Goal: Information Seeking & Learning: Learn about a topic

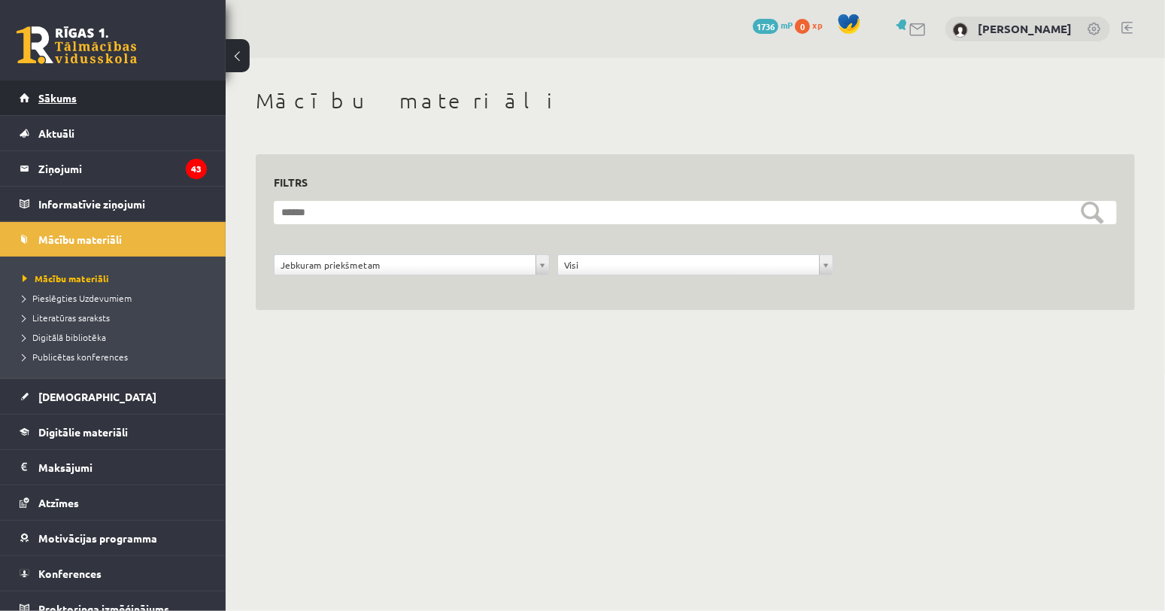
click at [83, 96] on link "Sākums" at bounding box center [113, 97] width 187 height 35
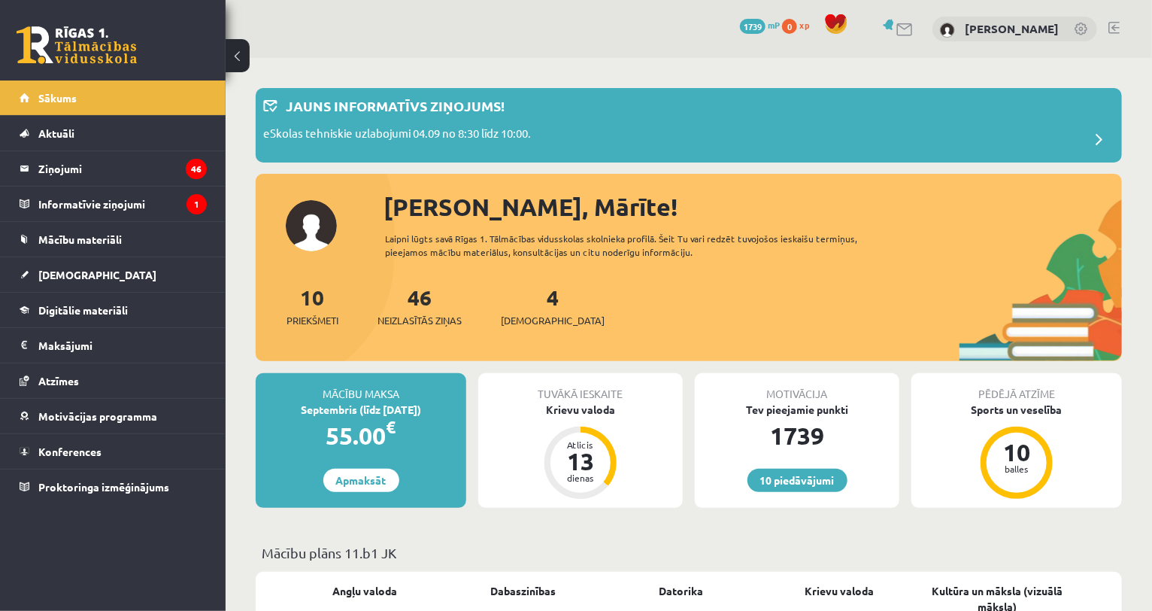
click at [438, 311] on div "46 Neizlasītās ziņas" at bounding box center [420, 304] width 84 height 47
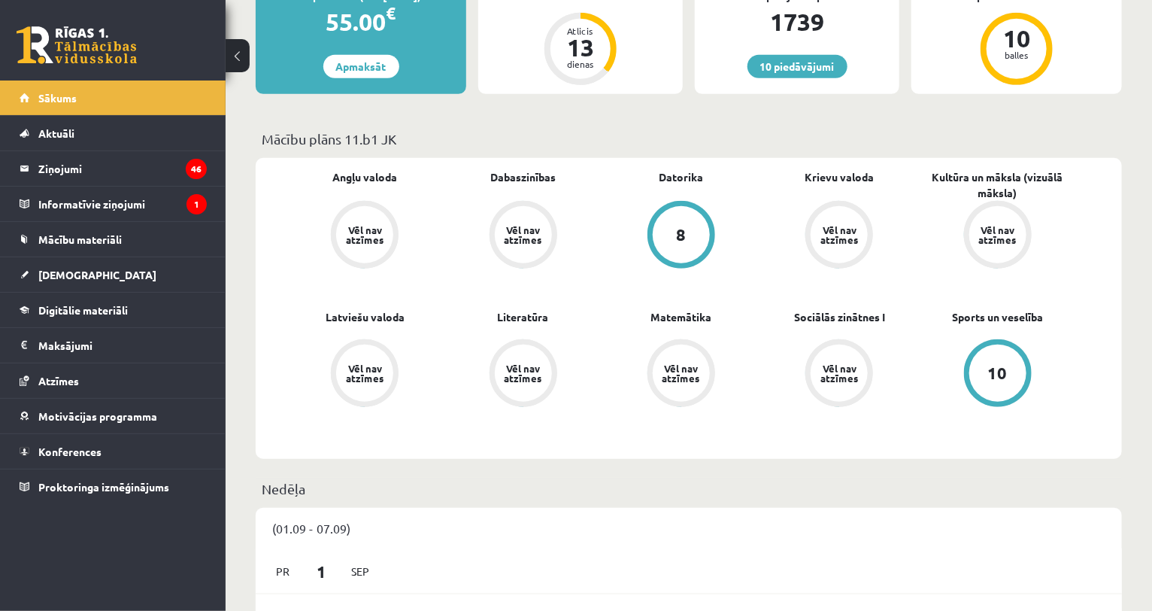
scroll to position [423, 0]
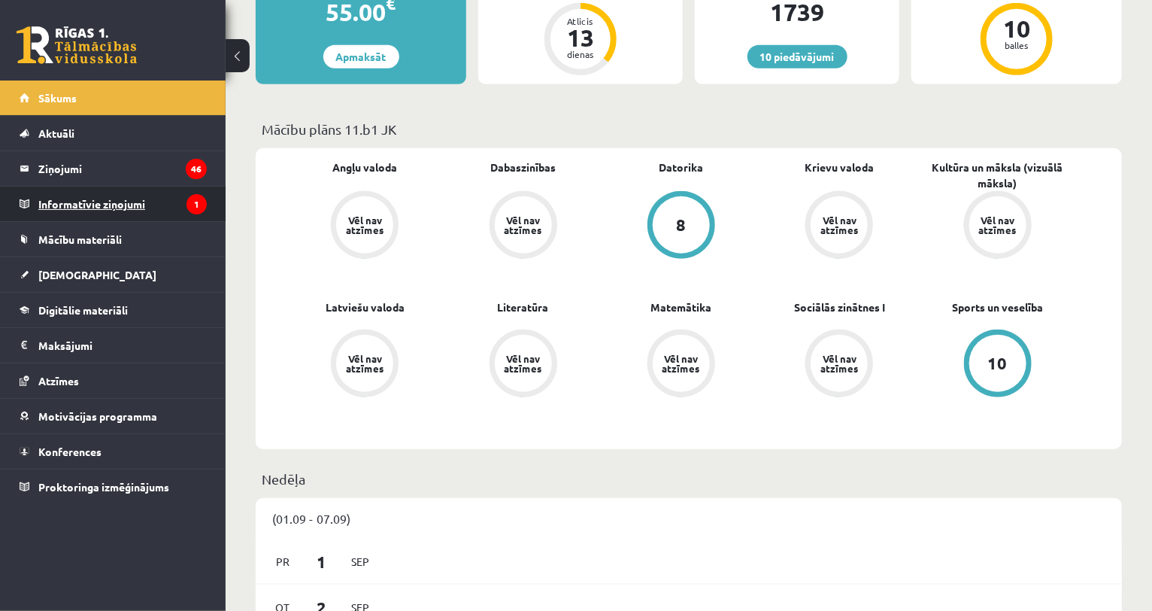
click at [112, 201] on legend "Informatīvie ziņojumi 1" at bounding box center [122, 203] width 168 height 35
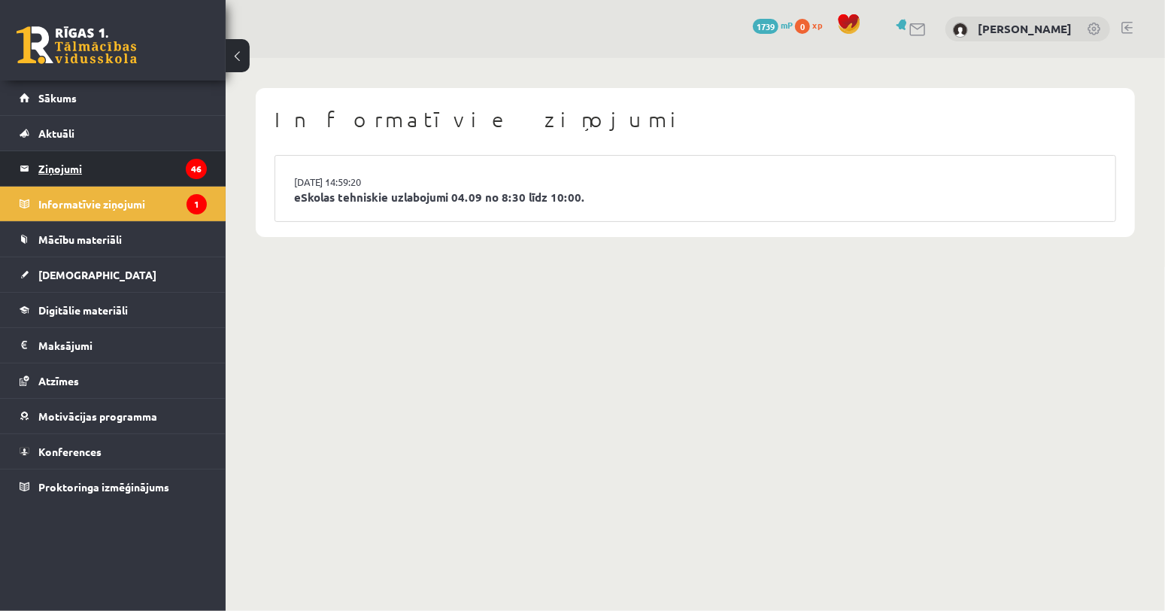
click at [123, 163] on legend "Ziņojumi 46" at bounding box center [122, 168] width 168 height 35
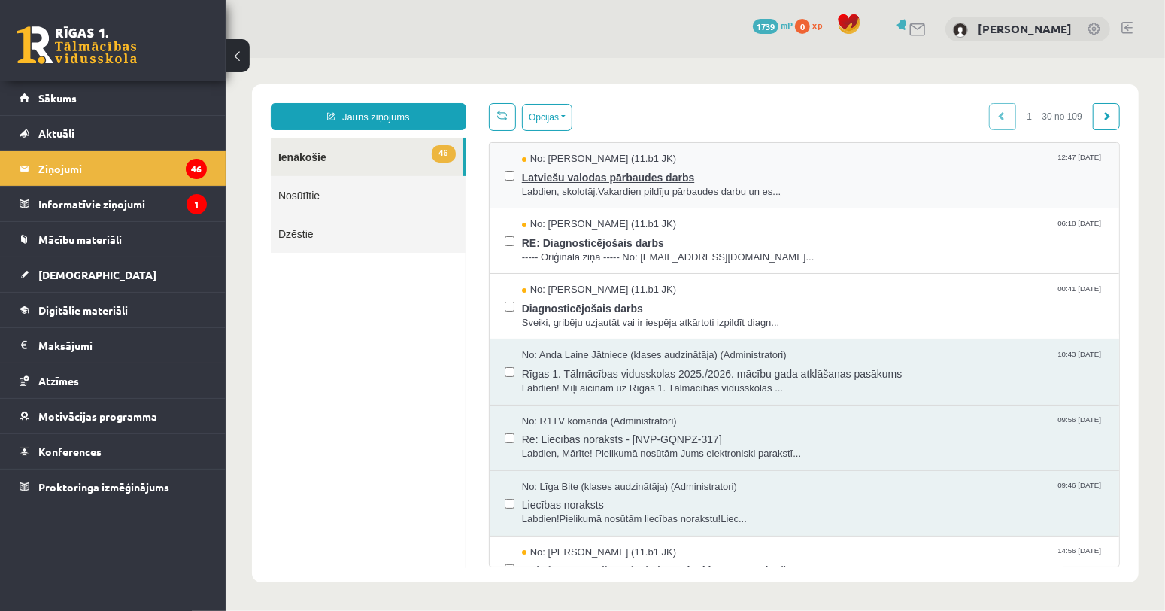
click at [608, 190] on span "Labdien, skolotāj.Vakardien pildīju pārbaudes darbu un es..." at bounding box center [812, 191] width 582 height 14
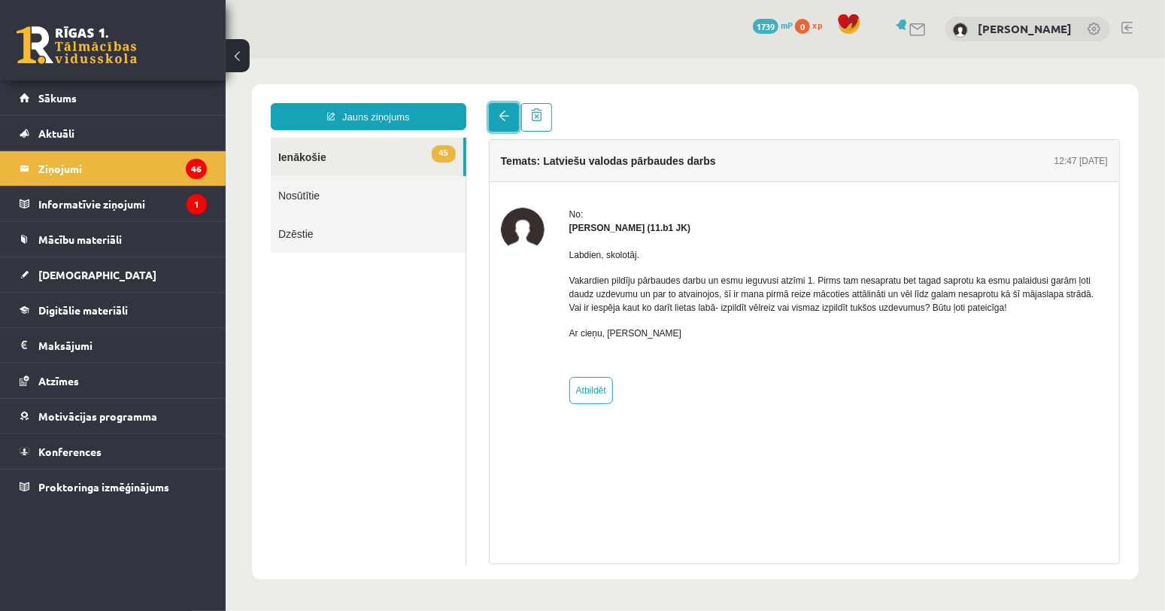
click at [505, 115] on span at bounding box center [503, 115] width 11 height 11
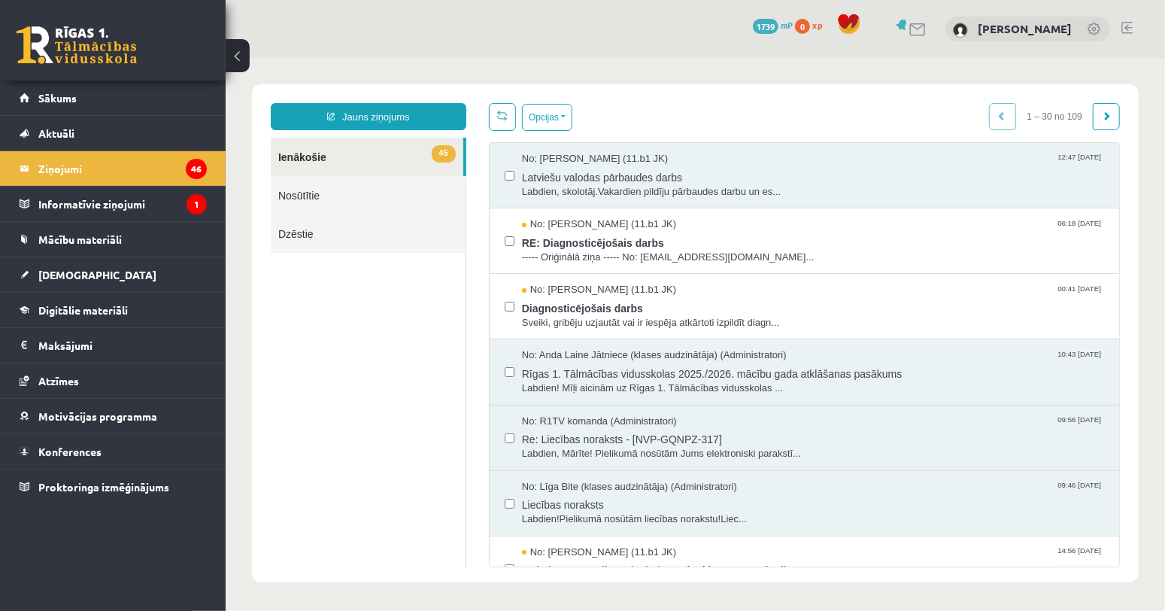
click at [311, 157] on link "45 Ienākošie" at bounding box center [366, 156] width 193 height 38
click at [88, 235] on span "Mācību materiāli" at bounding box center [79, 239] width 83 height 14
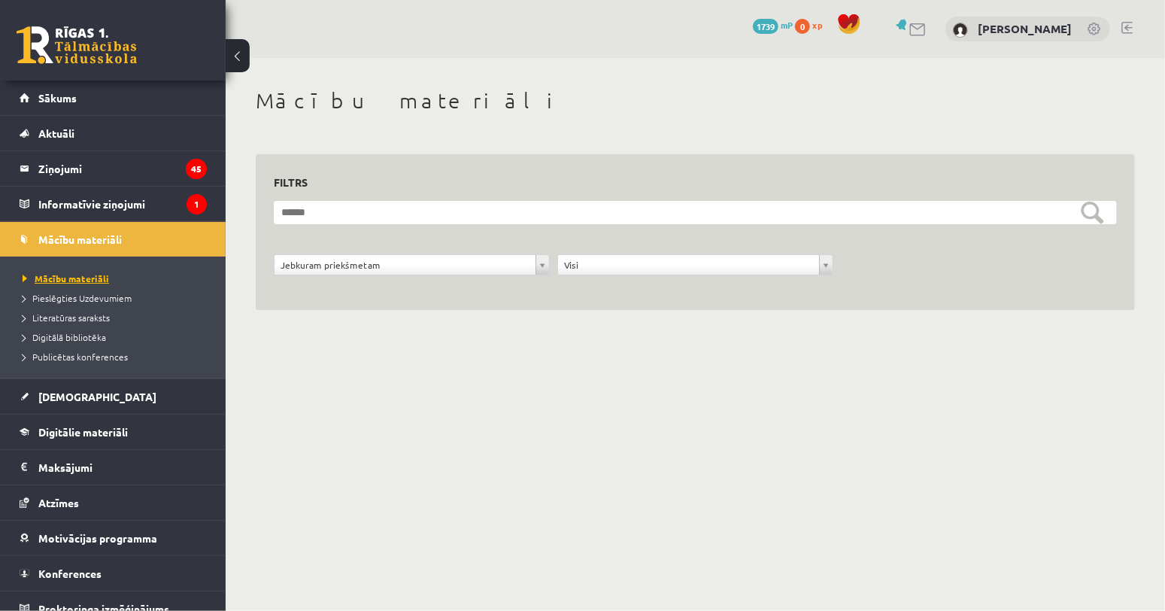
click at [84, 278] on span "Mācību materiāli" at bounding box center [66, 278] width 86 height 12
drag, startPoint x: 621, startPoint y: 423, endPoint x: 323, endPoint y: 260, distance: 339.6
click at [323, 260] on body "10 Dāvanas 1739 mP 0 xp [PERSON_NAME] Sākums Aktuāli Kā mācīties eSKOLĀ Kontakt…" at bounding box center [582, 305] width 1165 height 611
click at [72, 239] on span "Mācību materiāli" at bounding box center [79, 239] width 83 height 14
click at [83, 357] on span "Publicētas konferences" at bounding box center [75, 356] width 105 height 12
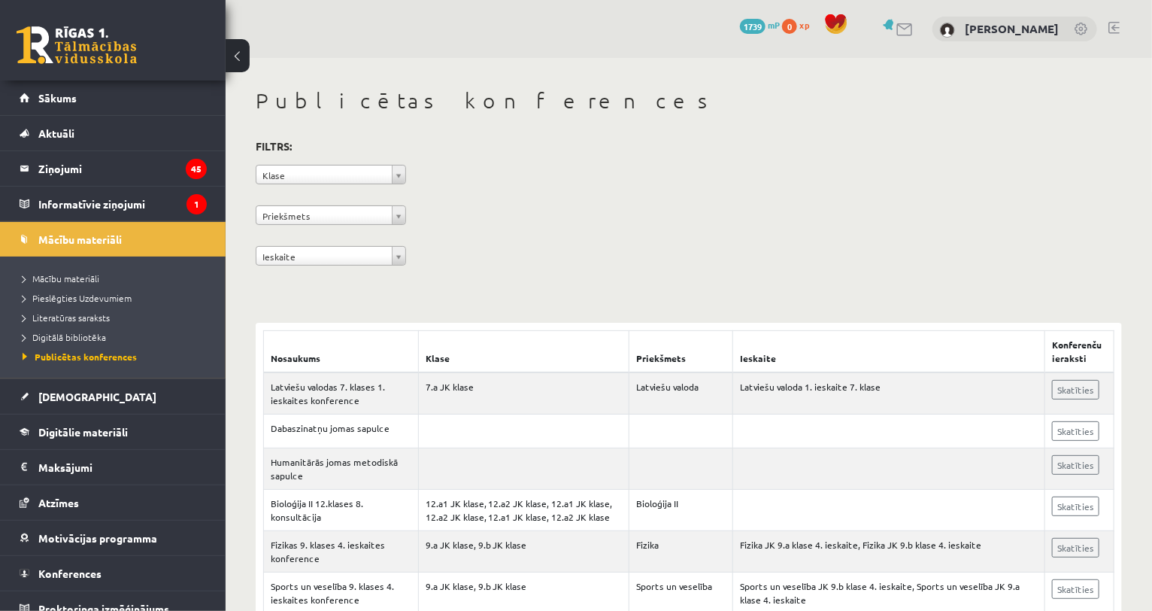
click at [1113, 25] on link at bounding box center [1113, 28] width 11 height 12
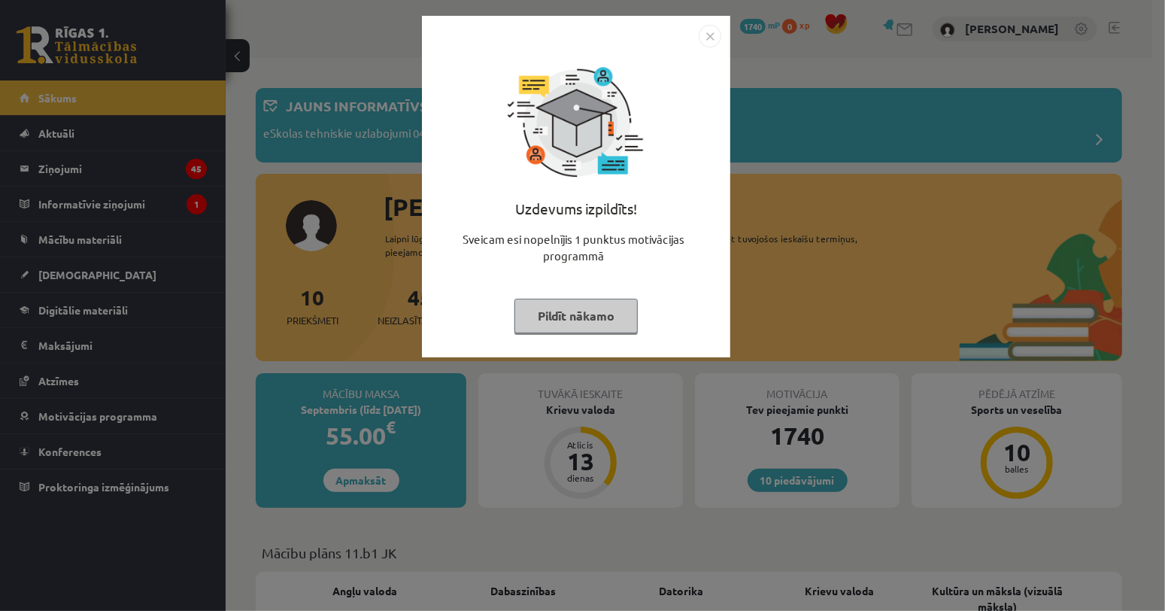
click at [577, 320] on button "Pildīt nākamo" at bounding box center [575, 316] width 123 height 35
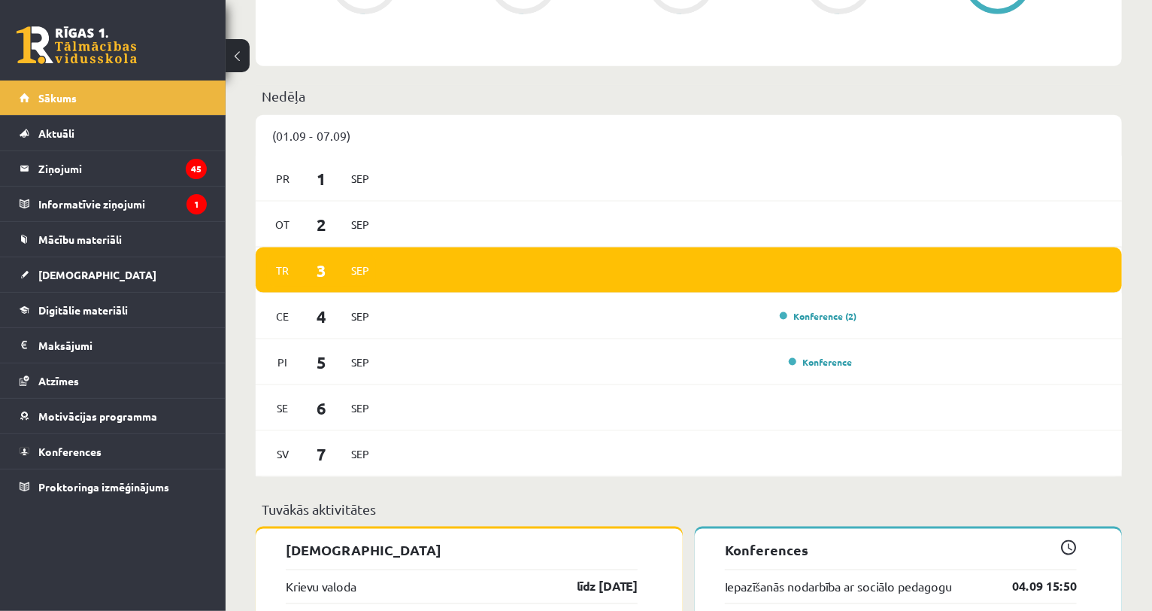
scroll to position [809, 0]
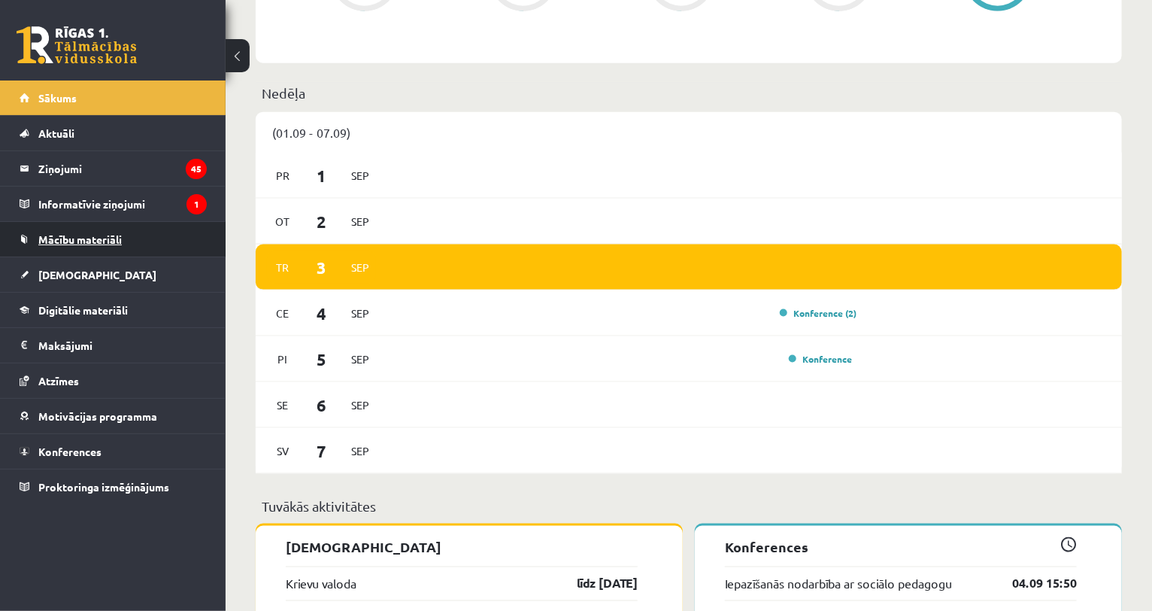
click at [90, 244] on span "Mācību materiāli" at bounding box center [79, 239] width 83 height 14
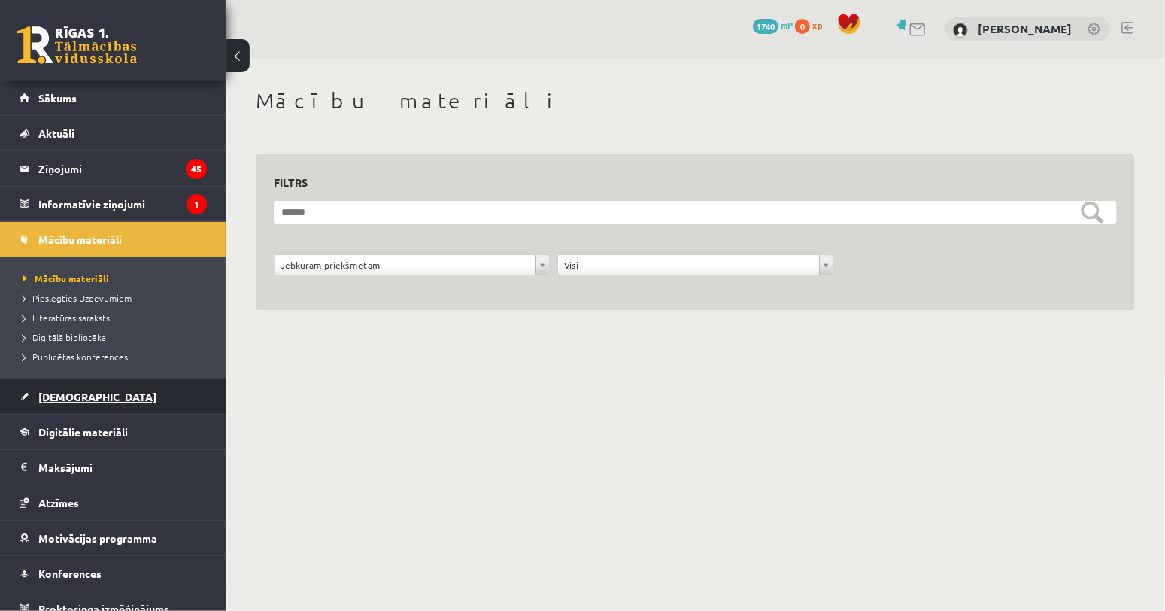
click at [58, 393] on span "[DEMOGRAPHIC_DATA]" at bounding box center [97, 397] width 118 height 14
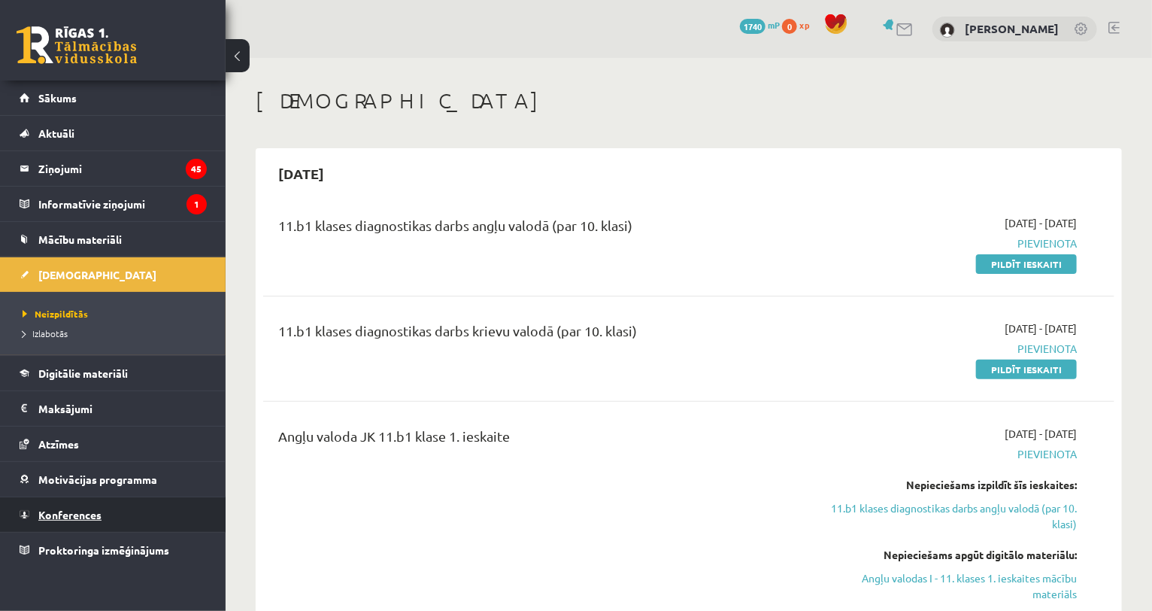
click at [68, 512] on span "Konferences" at bounding box center [69, 515] width 63 height 14
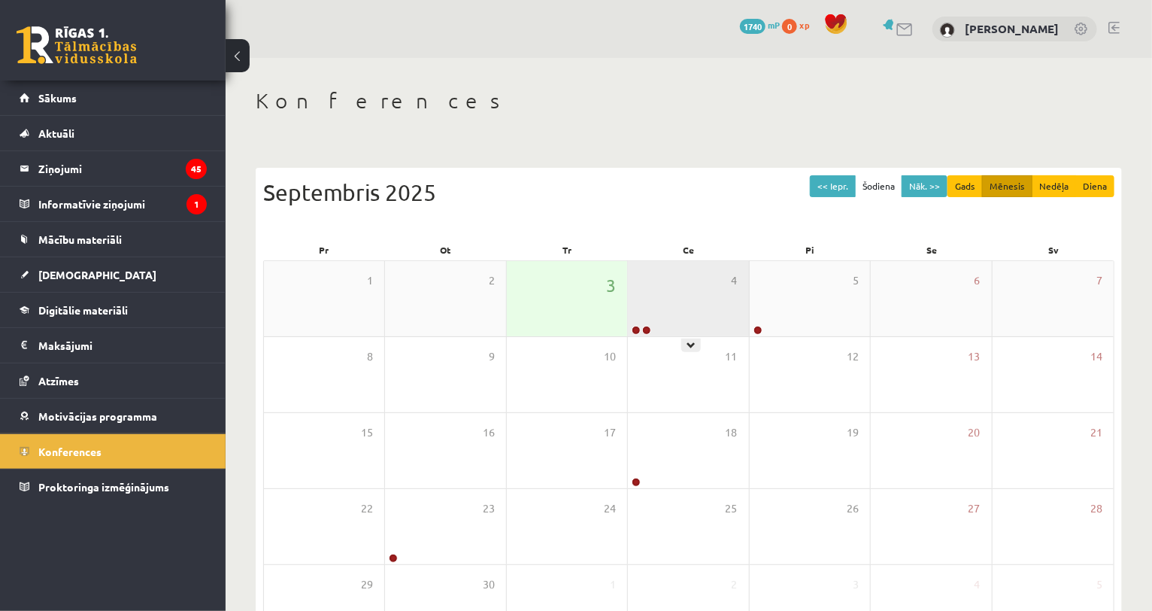
click at [681, 311] on div "4" at bounding box center [688, 298] width 120 height 75
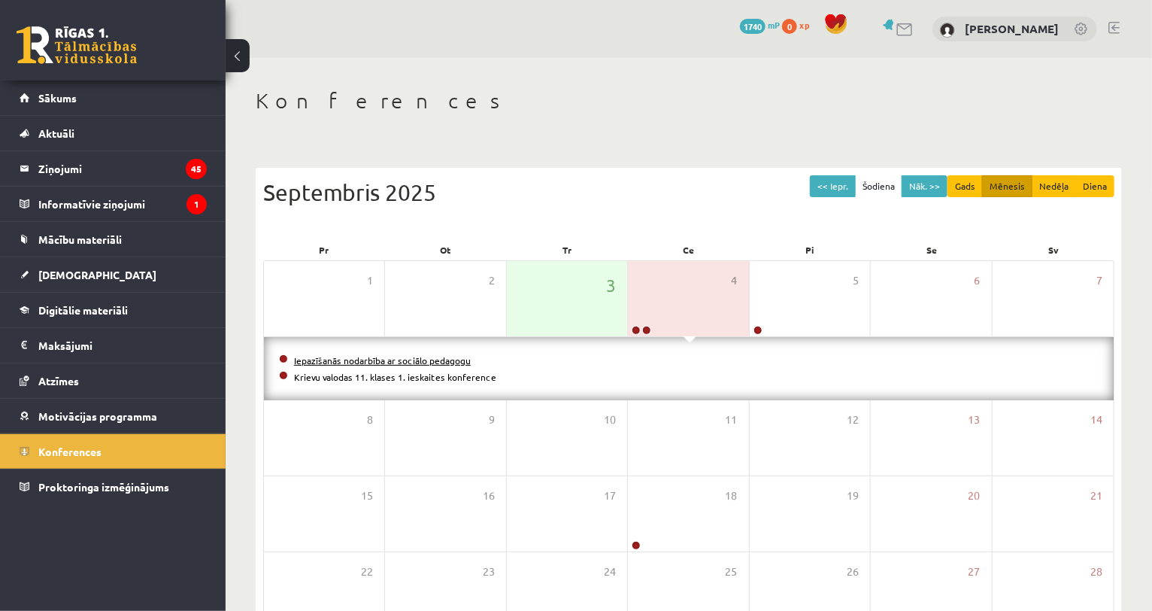
click at [410, 358] on link "Iepazīšanās nodarbība ar sociālo pedagogu" at bounding box center [382, 360] width 177 height 12
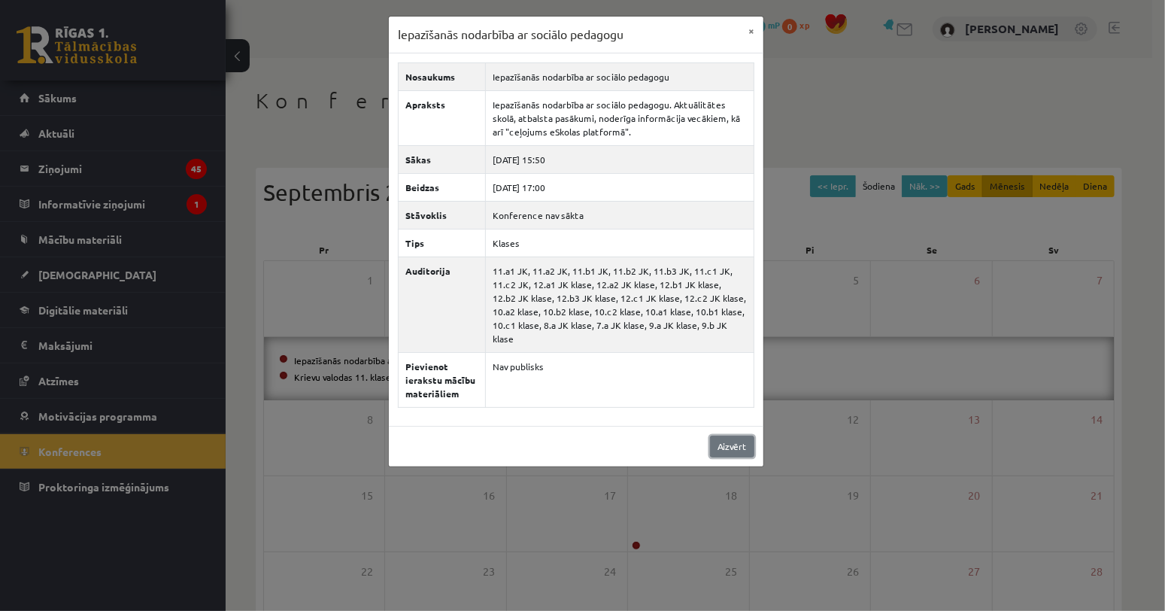
click at [736, 435] on link "Aizvērt" at bounding box center [732, 446] width 44 height 22
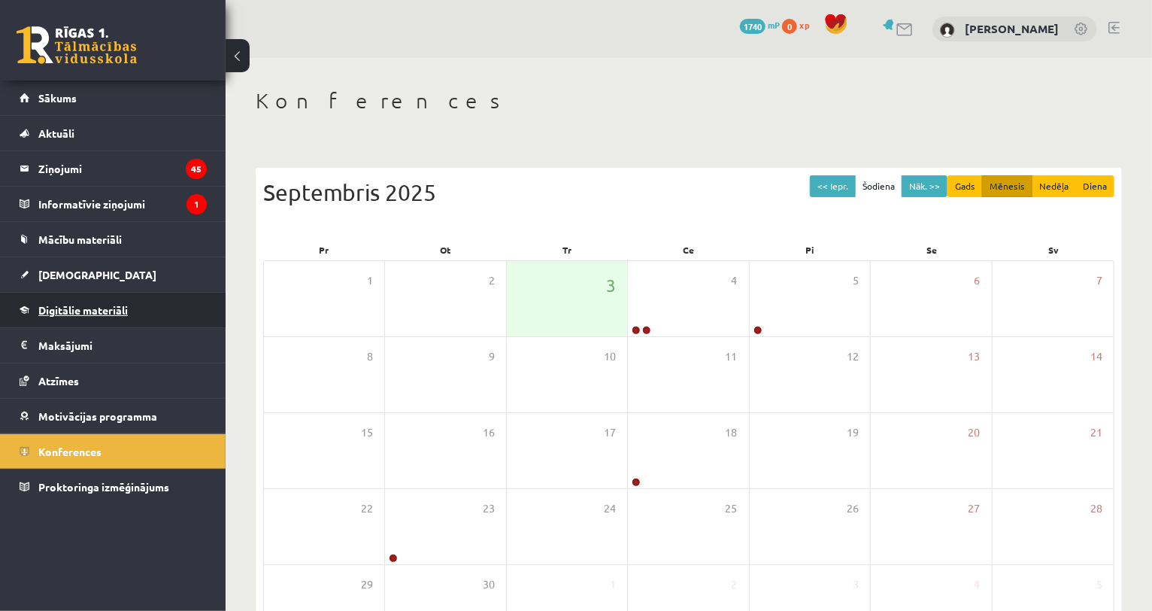
click at [109, 311] on span "Digitālie materiāli" at bounding box center [82, 310] width 89 height 14
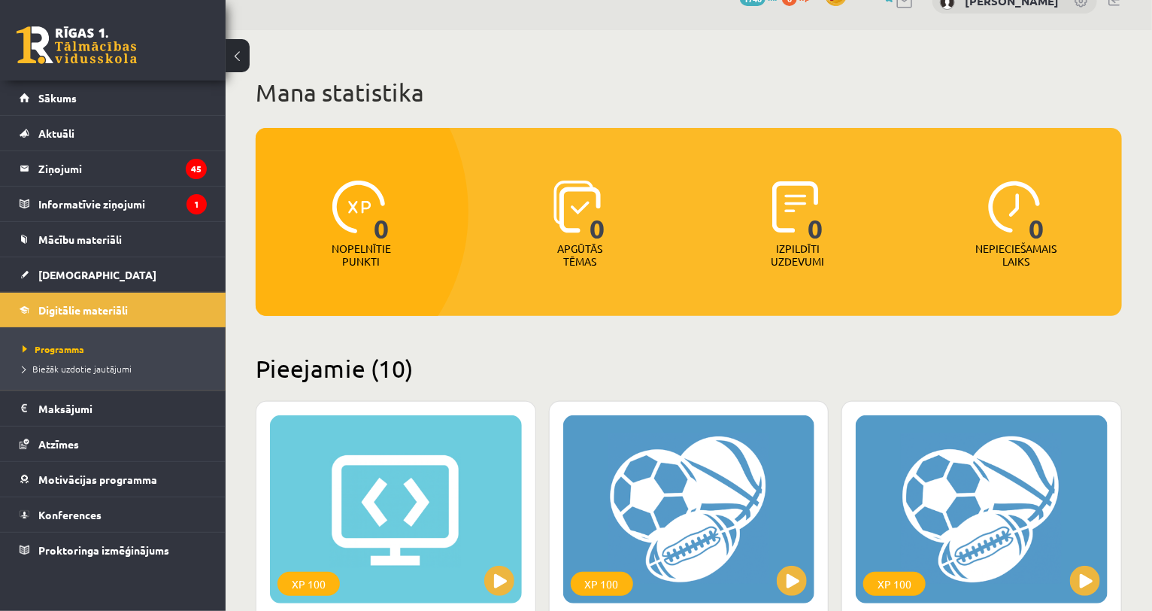
scroll to position [25, 0]
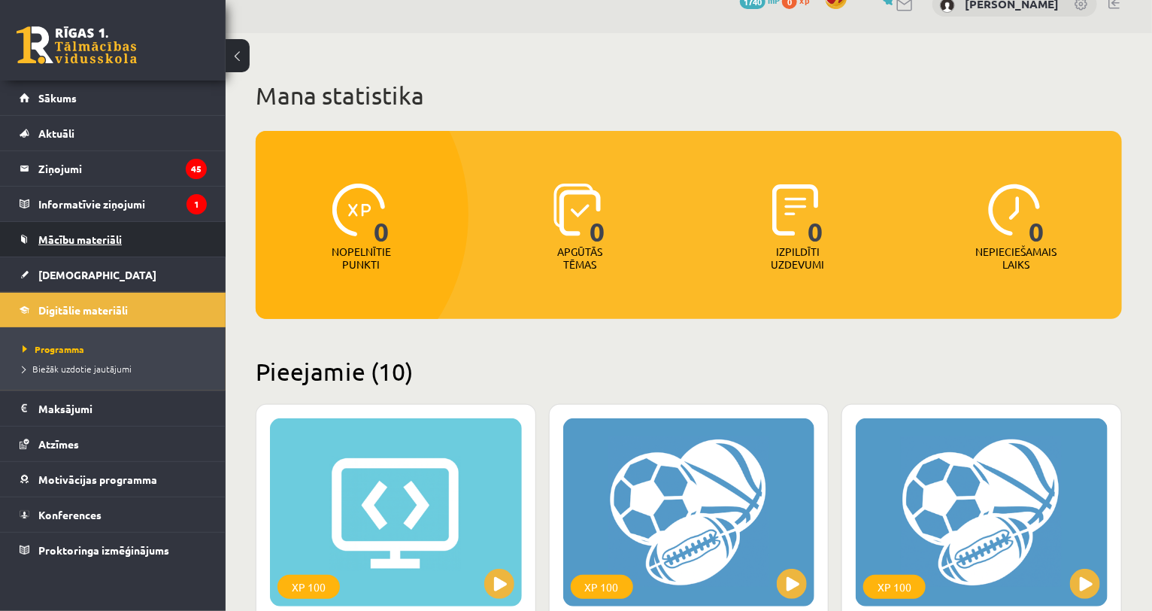
click at [77, 241] on span "Mācību materiāli" at bounding box center [79, 239] width 83 height 14
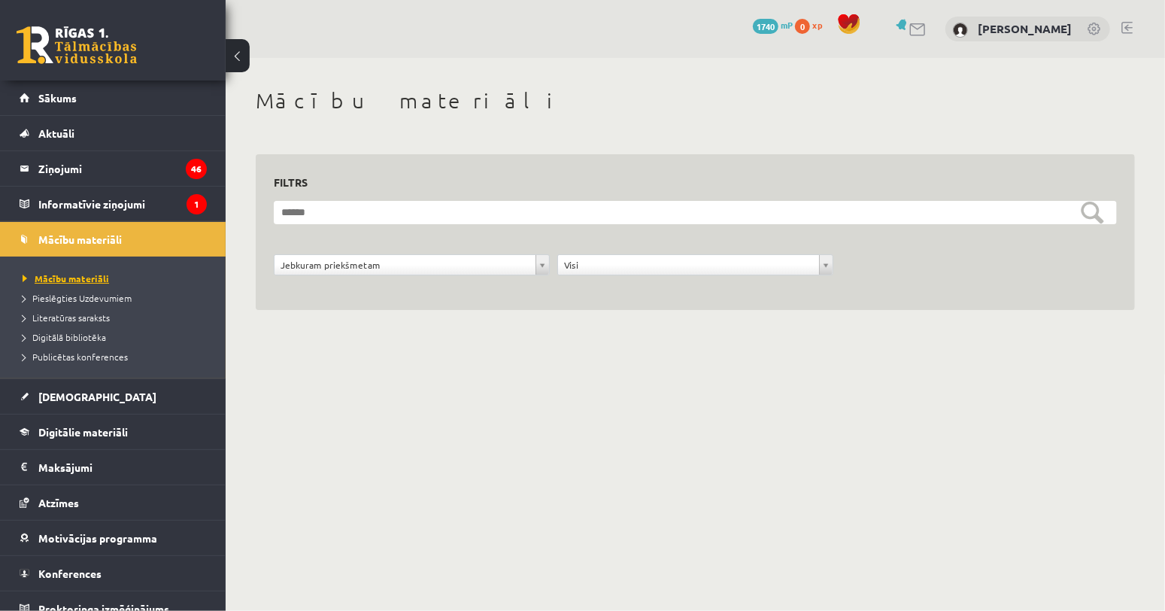
click at [80, 283] on span "Mācību materiāli" at bounding box center [66, 278] width 86 height 12
click at [86, 313] on span "Literatūras saraksts" at bounding box center [66, 317] width 87 height 12
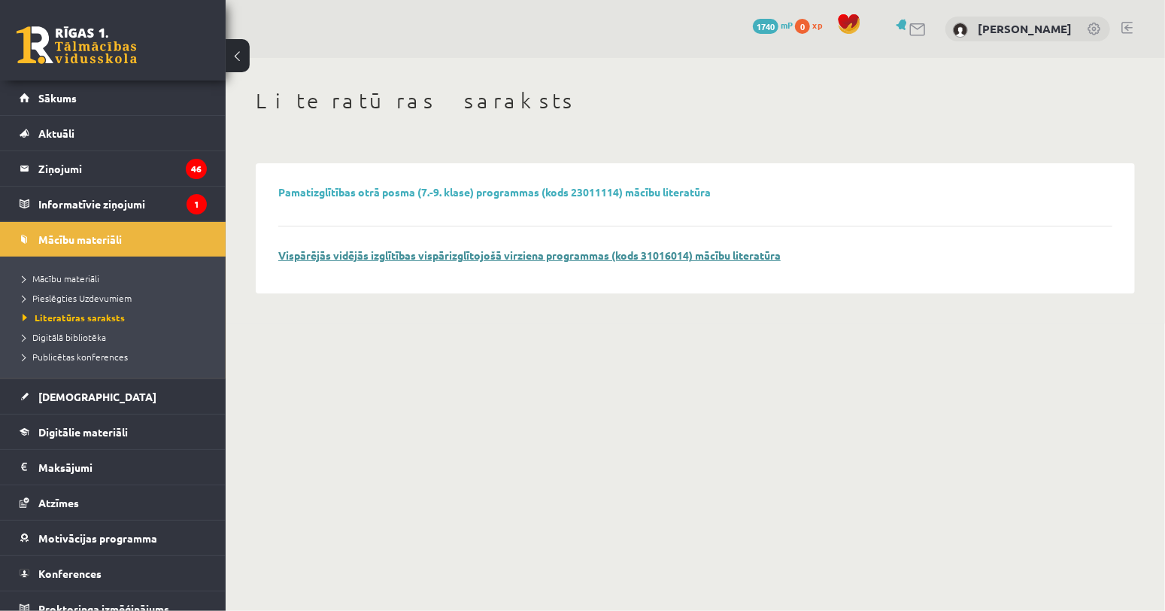
click at [459, 258] on link "Vispārējās vidējās izglītības vispārizglītojošā virziena programmas (kods 31016…" at bounding box center [529, 255] width 502 height 14
click at [1124, 28] on link at bounding box center [1123, 28] width 11 height 12
